Goal: Find specific page/section: Find specific page/section

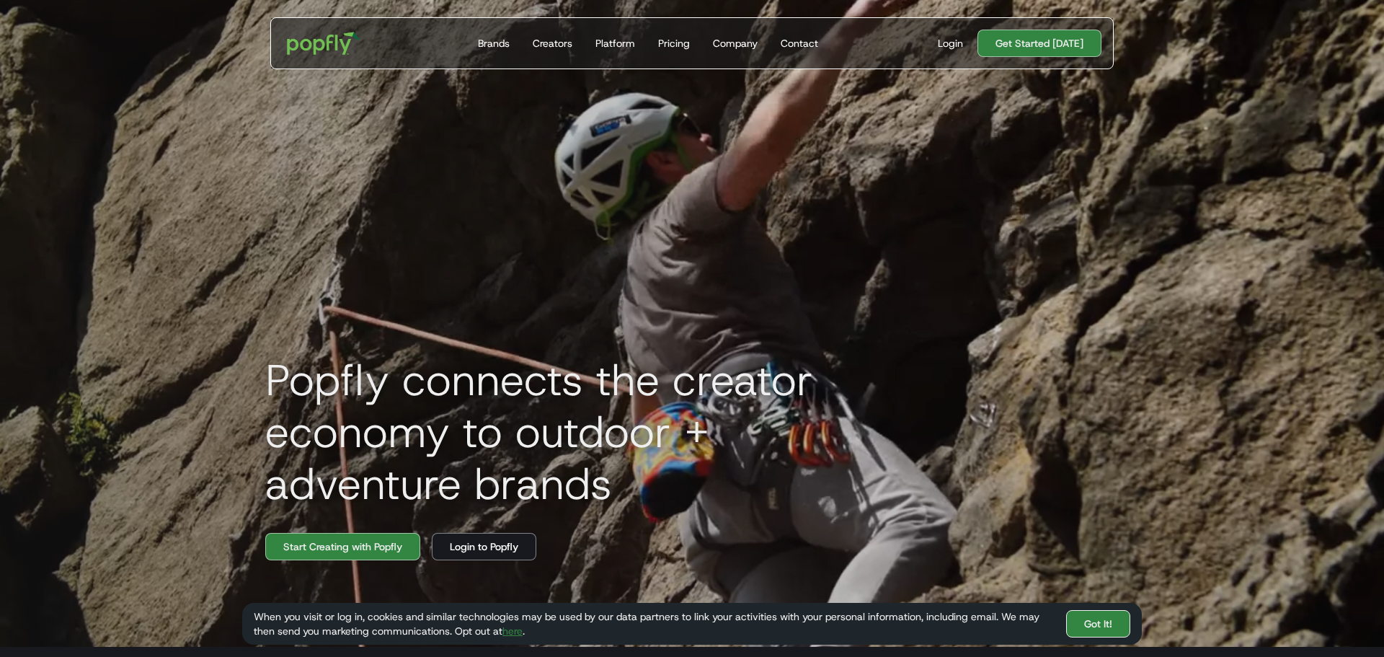
click at [1101, 617] on link "Got It!" at bounding box center [1098, 623] width 64 height 27
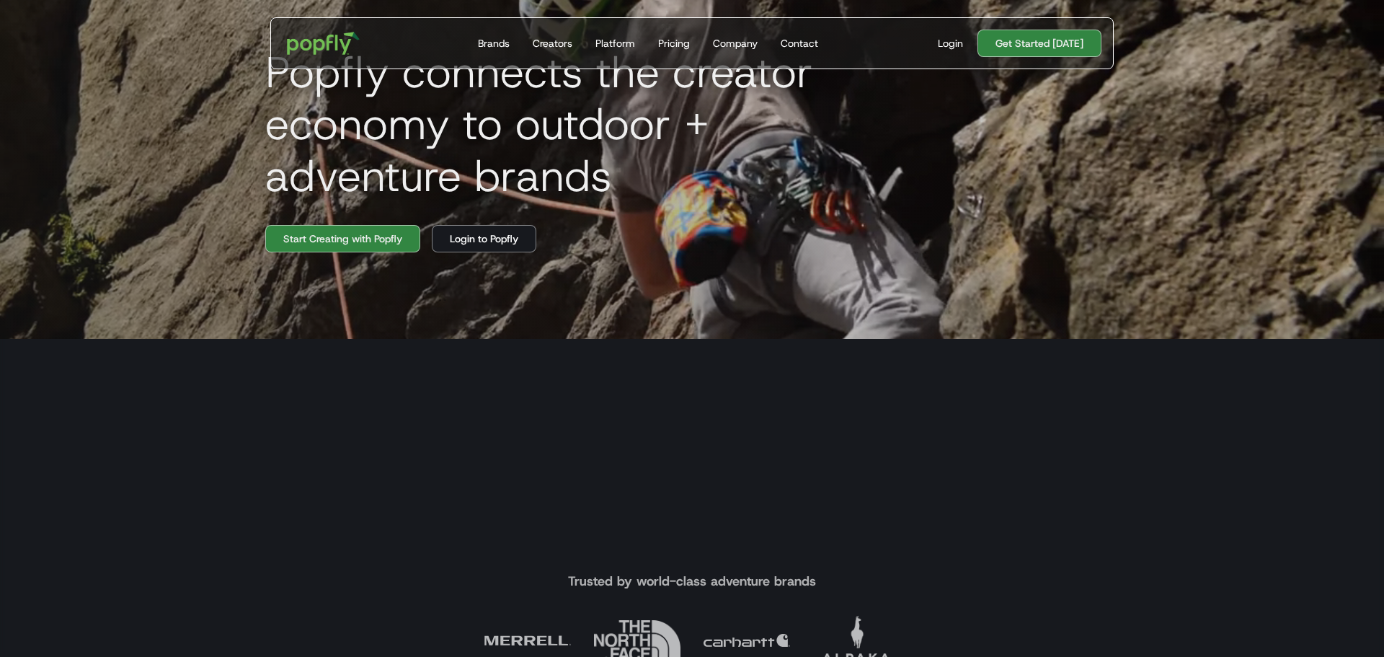
scroll to position [452, 0]
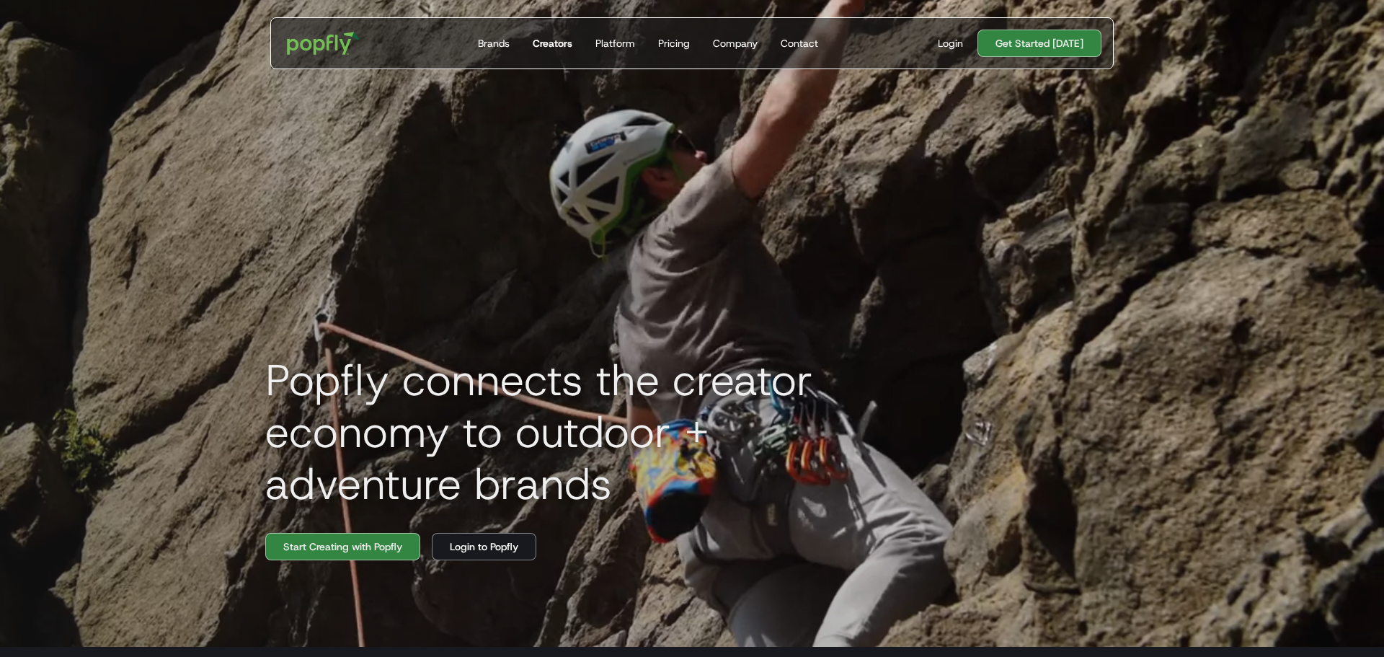
click at [542, 45] on div "Creators" at bounding box center [553, 43] width 40 height 14
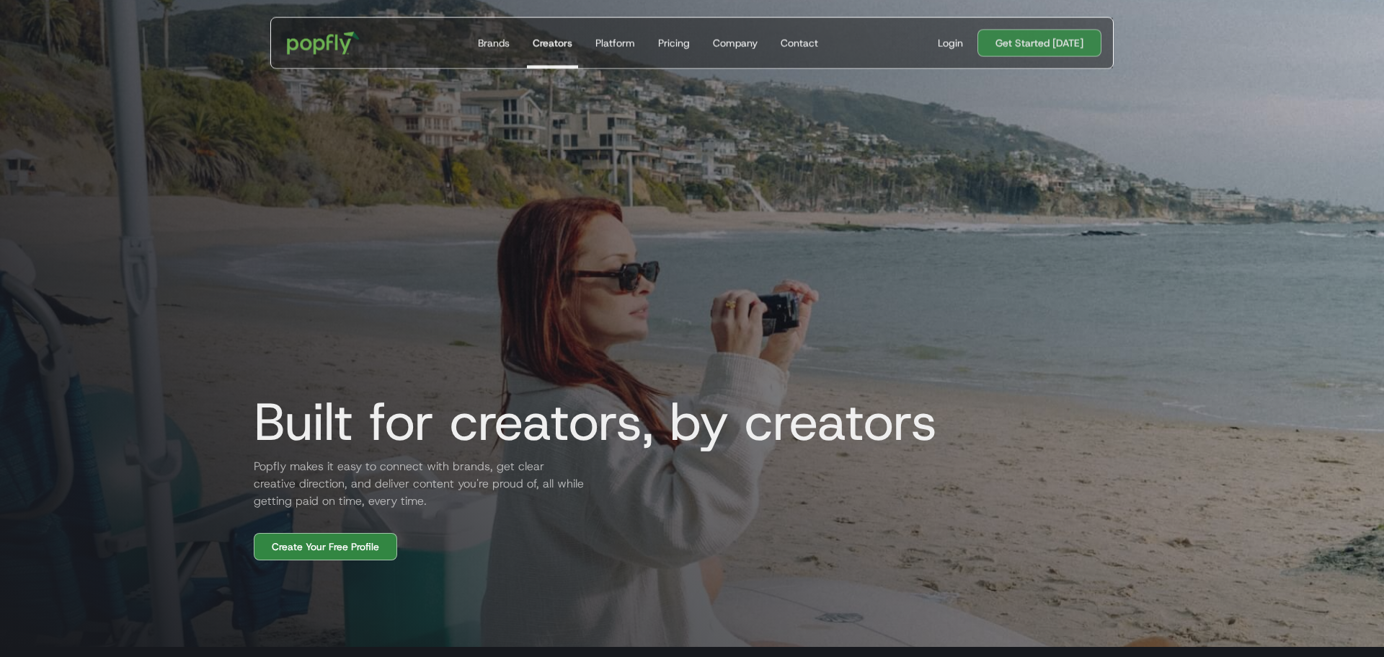
scroll to position [298, 0]
